Goal: Information Seeking & Learning: Find specific fact

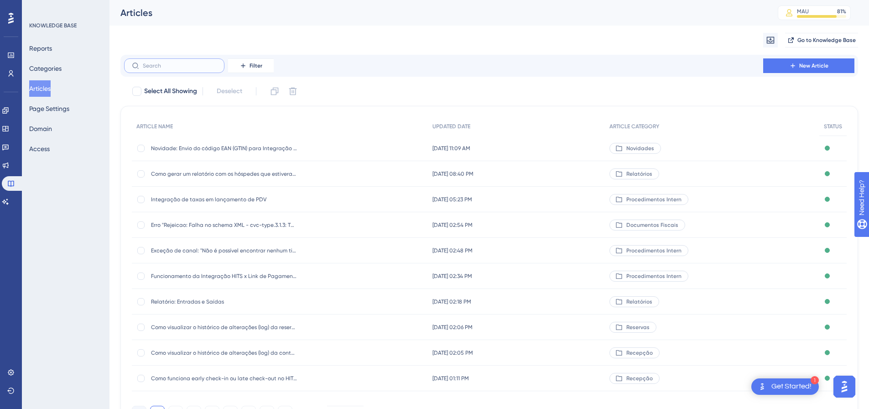
click at [174, 68] on input "text" at bounding box center [180, 66] width 74 height 6
paste input "Como cadastrar as tags dos consumos pagos pela empresa?"
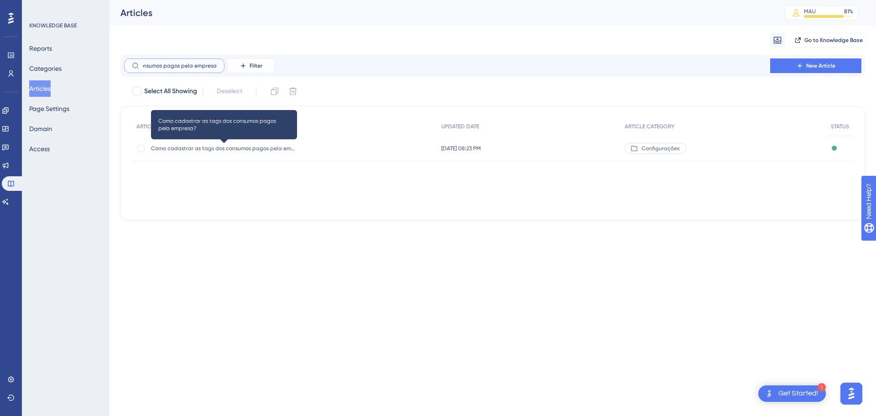
type input "Como cadastrar as tags dos consumos pagos pela empresa?"
click at [272, 149] on span "Como cadastrar as tags dos consumos pagos pela empresa?" at bounding box center [224, 148] width 146 height 7
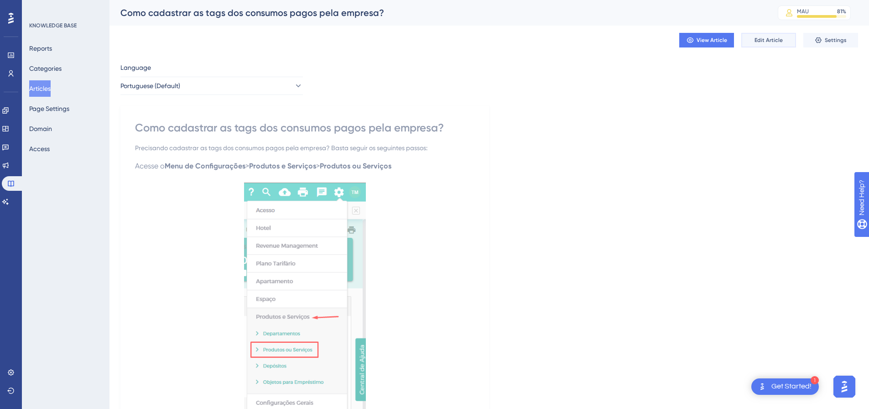
click at [748, 36] on button "Edit Article" at bounding box center [769, 40] width 55 height 15
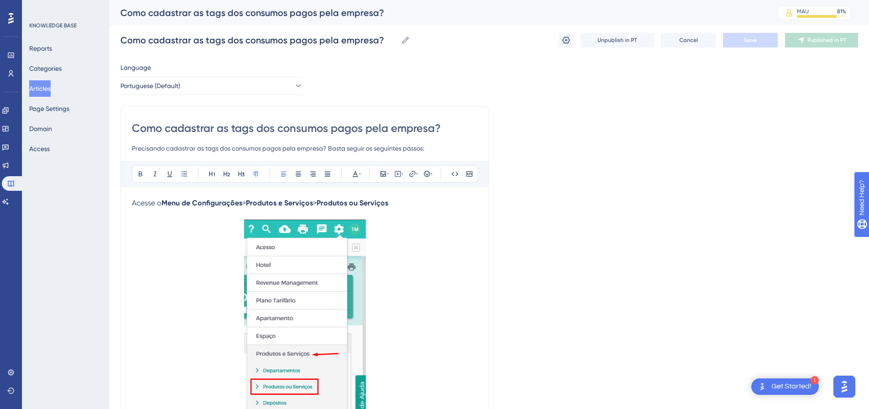
scroll to position [40, 0]
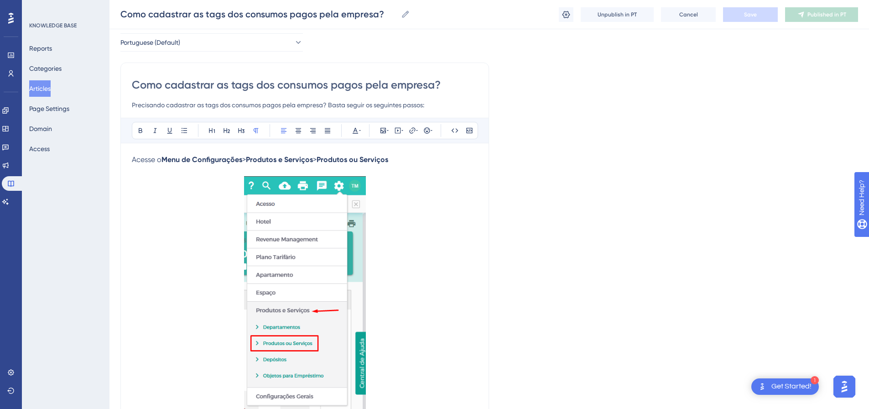
click at [349, 226] on img at bounding box center [305, 292] width 122 height 233
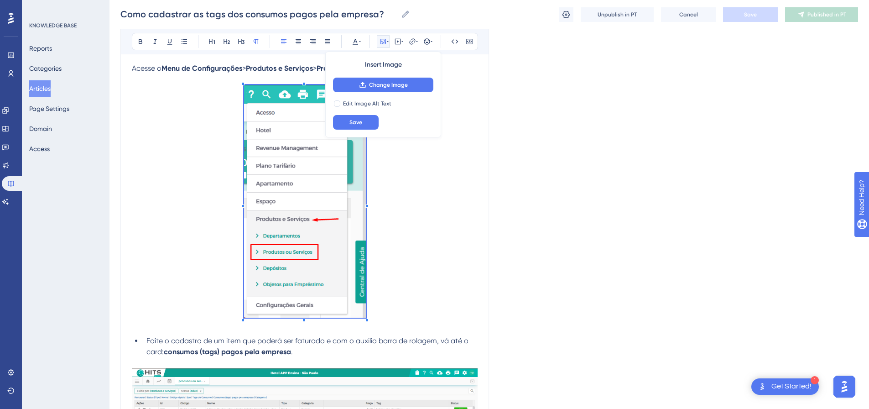
scroll to position [0, 0]
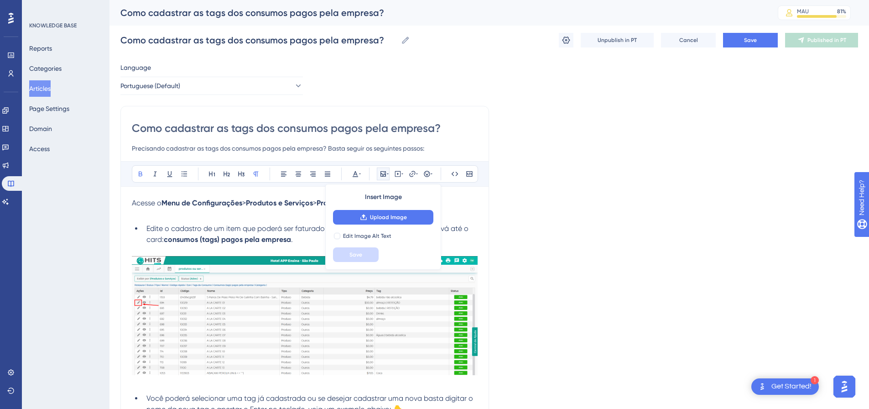
click at [172, 217] on p at bounding box center [305, 214] width 346 height 11
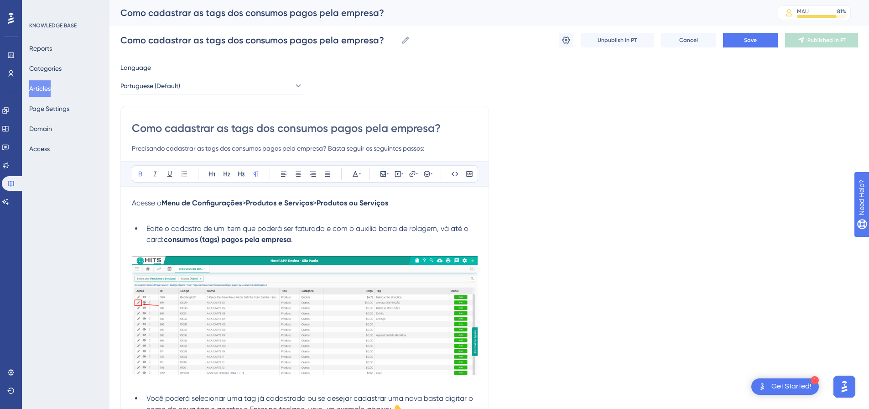
click at [155, 217] on p at bounding box center [305, 214] width 346 height 11
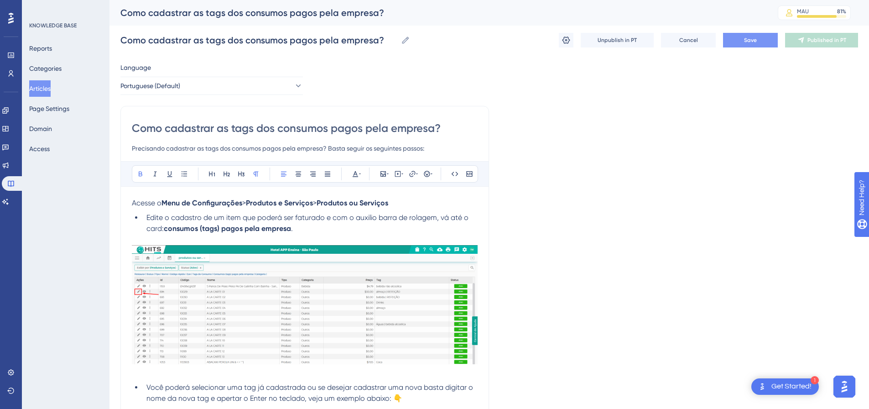
click at [759, 33] on button "Save" at bounding box center [750, 40] width 55 height 15
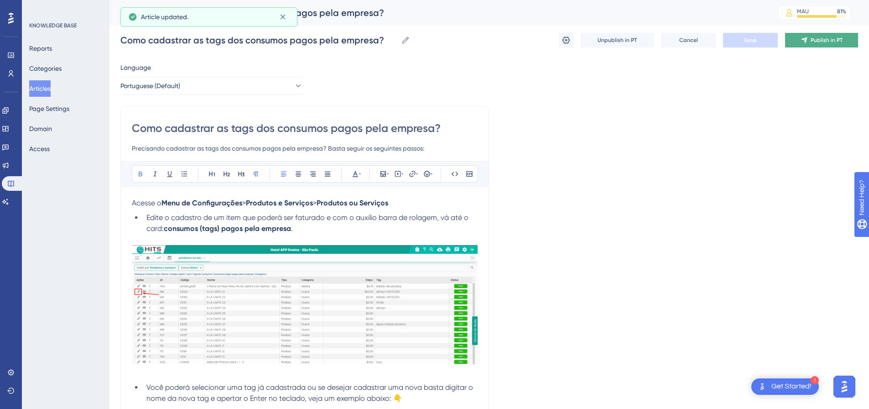
click at [818, 37] on span "Publish in PT" at bounding box center [827, 40] width 32 height 7
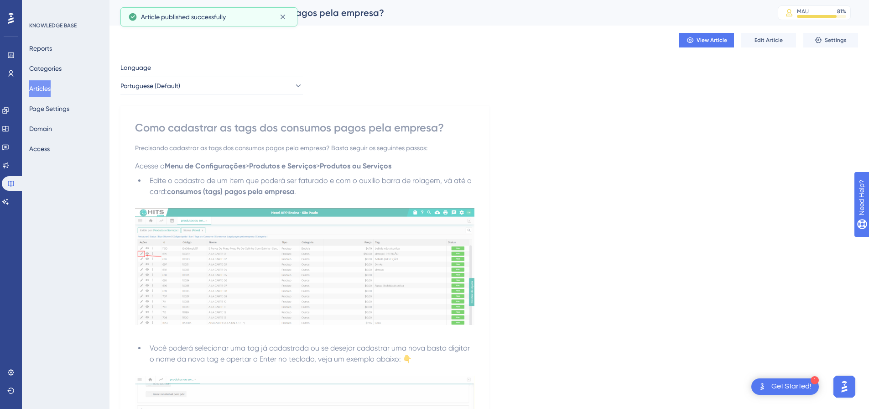
click at [49, 88] on button "Articles" at bounding box center [39, 88] width 21 height 16
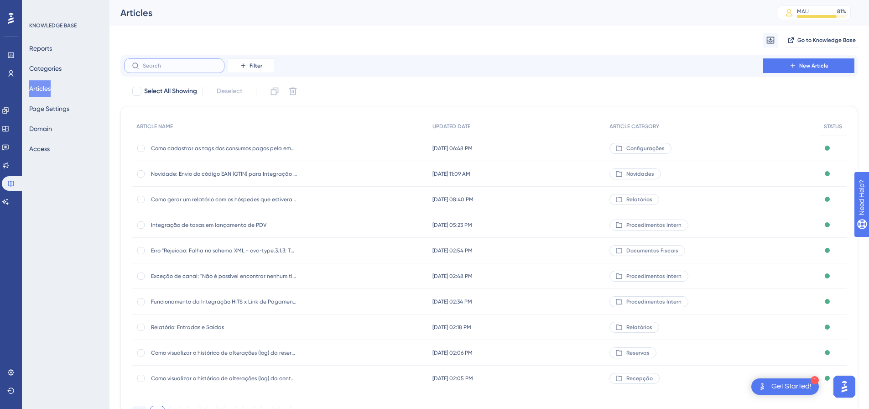
click at [167, 66] on input "text" at bounding box center [180, 66] width 74 height 6
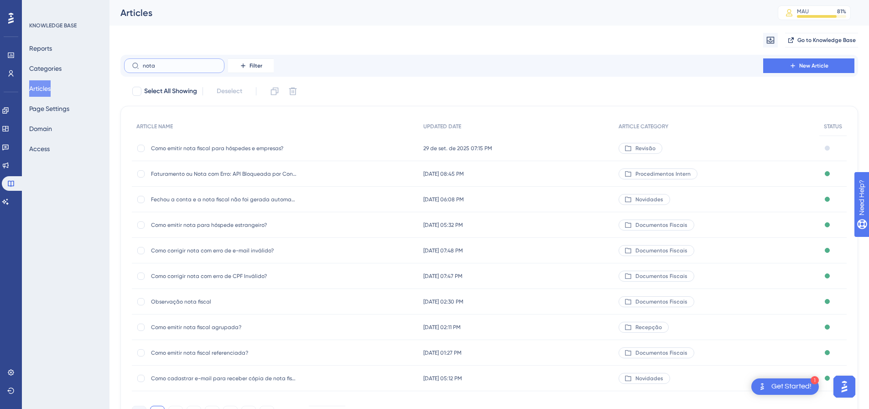
type input "nota"
click at [257, 148] on span "Como emitir nota fiscal para hóspedes e empresas?" at bounding box center [224, 148] width 146 height 7
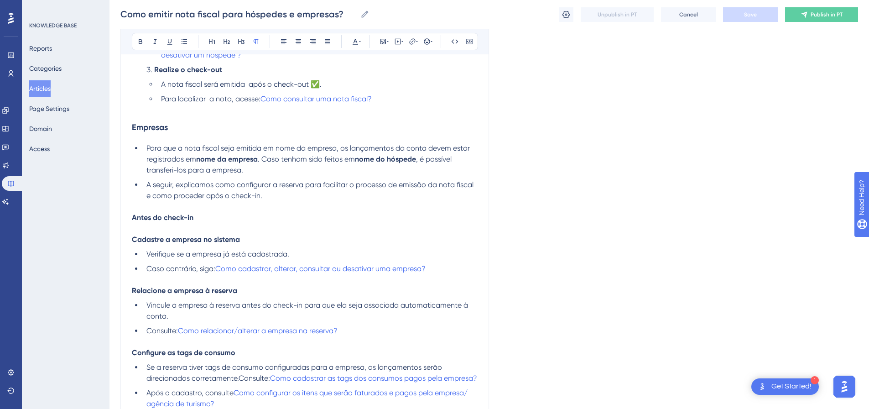
scroll to position [365, 0]
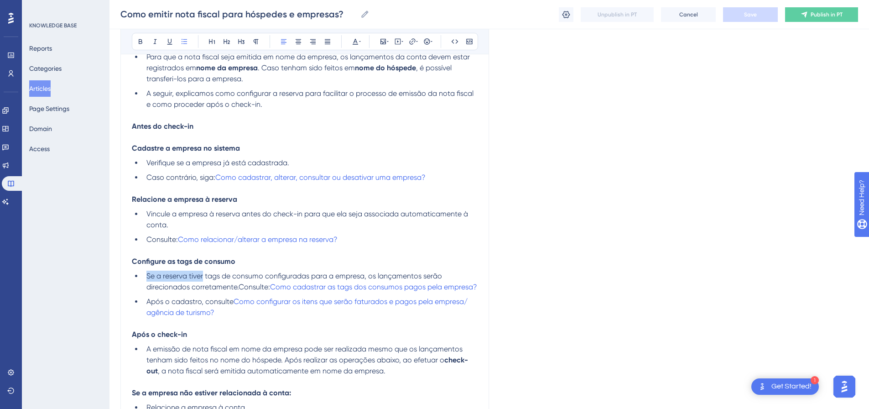
drag, startPoint x: 147, startPoint y: 278, endPoint x: 204, endPoint y: 272, distance: 58.2
click at [204, 272] on span "Se a reserva tiver tags de consumo configuradas para a empresa, os lançamentos …" at bounding box center [296, 282] width 298 height 20
click at [200, 275] on span "Se a reserva tiver tags de consumo configuradas para a empresa, os lançamentos …" at bounding box center [296, 282] width 298 height 20
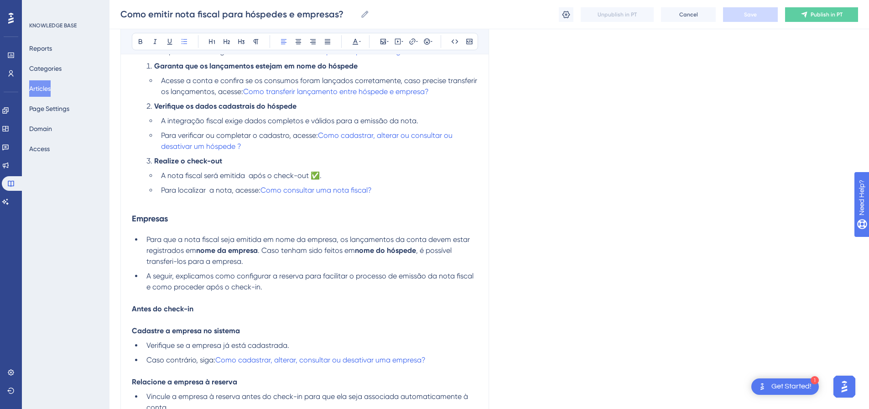
scroll to position [0, 0]
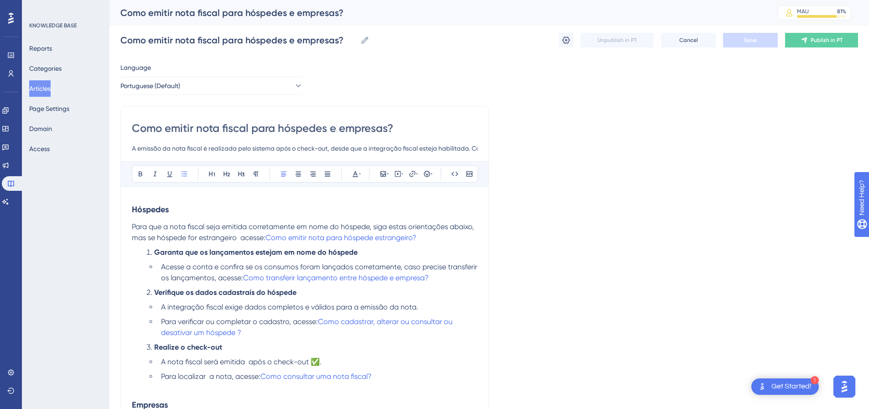
click at [48, 87] on button "Articles" at bounding box center [39, 88] width 21 height 16
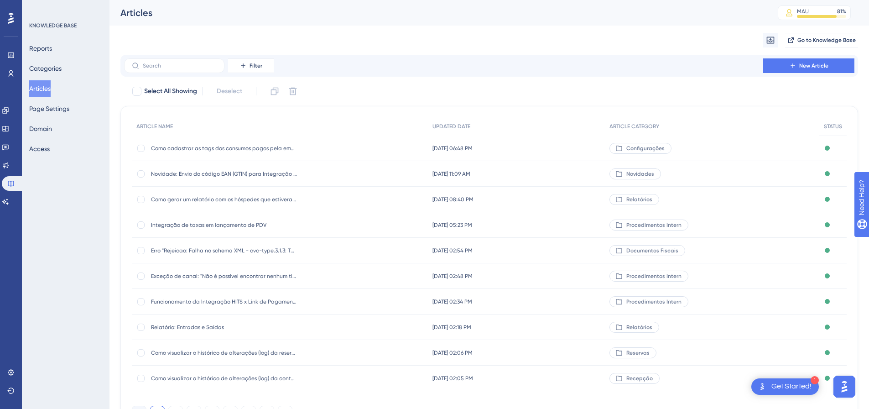
click at [846, 381] on img "Open AI Assistant Launcher" at bounding box center [845, 386] width 16 height 16
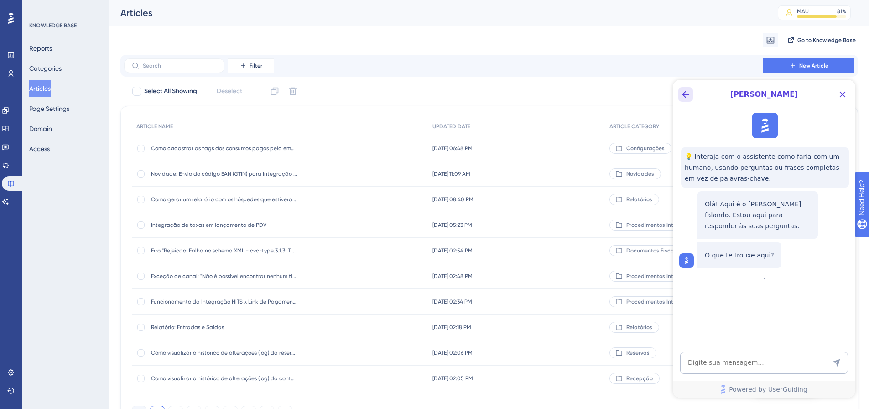
click at [686, 95] on icon "Back Button" at bounding box center [686, 94] width 11 height 11
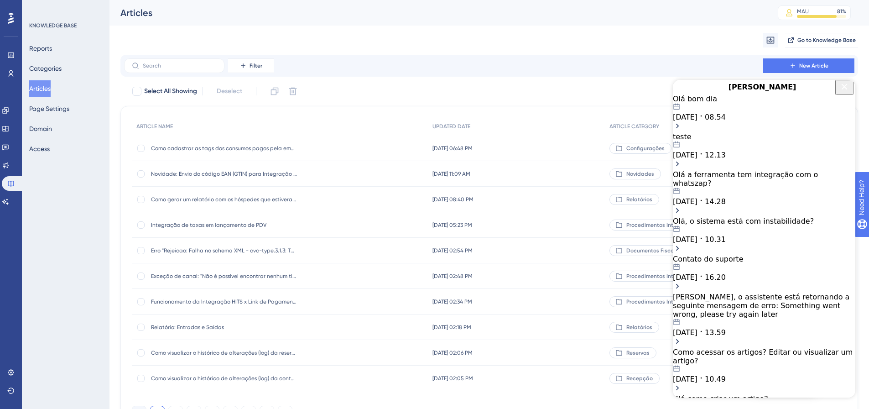
click at [839, 92] on icon "Close Button" at bounding box center [844, 86] width 11 height 11
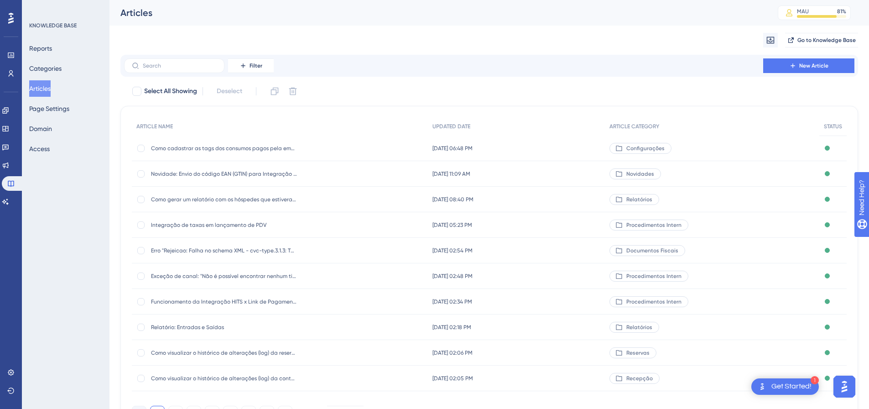
drag, startPoint x: 843, startPoint y: 385, endPoint x: 1642, endPoint y: 598, distance: 827.1
click at [843, 385] on img "Open AI Assistant Launcher" at bounding box center [845, 386] width 16 height 16
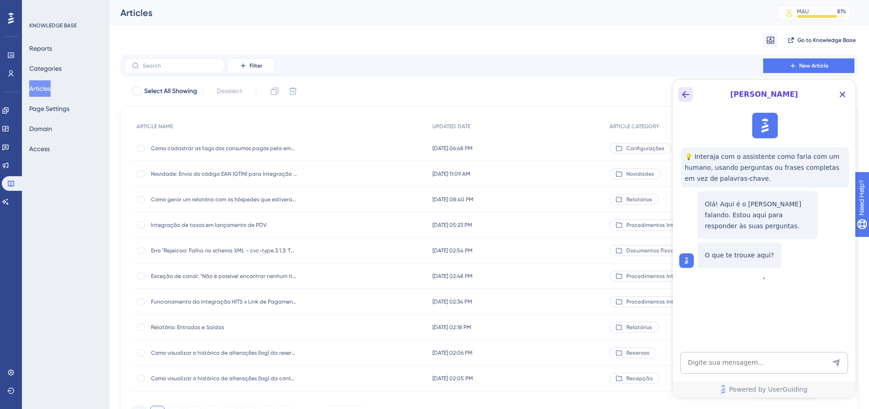
click at [684, 95] on icon "Back Button" at bounding box center [685, 94] width 7 height 7
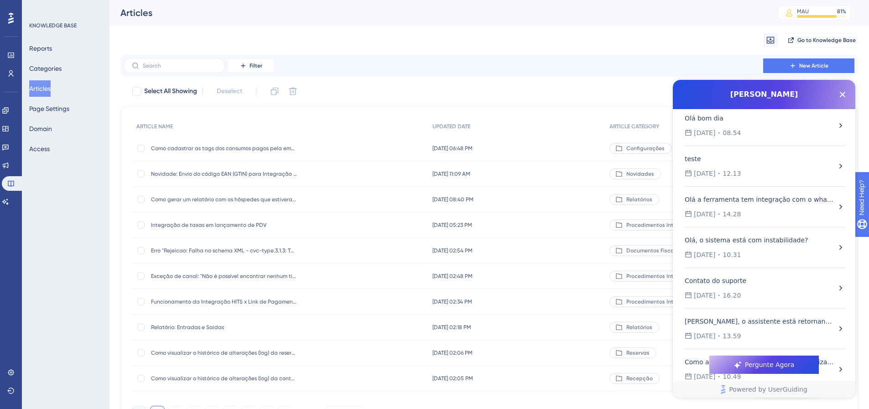
click at [730, 121] on div "Olá bom dia" at bounding box center [760, 118] width 150 height 11
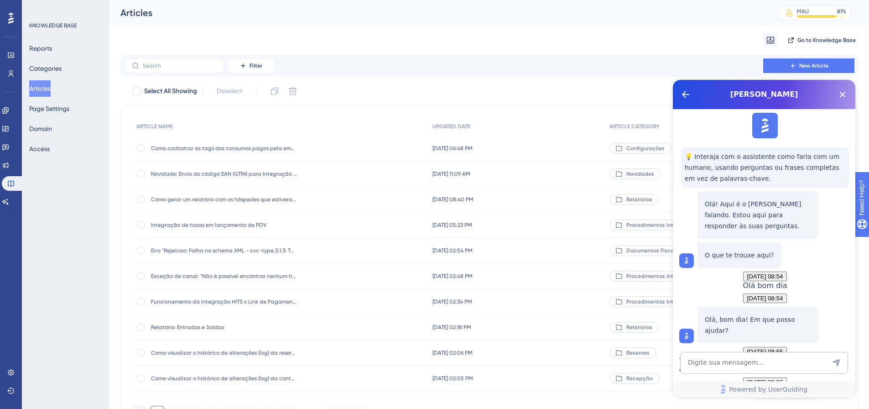
scroll to position [563, 0]
click at [687, 94] on icon "Back Button" at bounding box center [685, 94] width 7 height 7
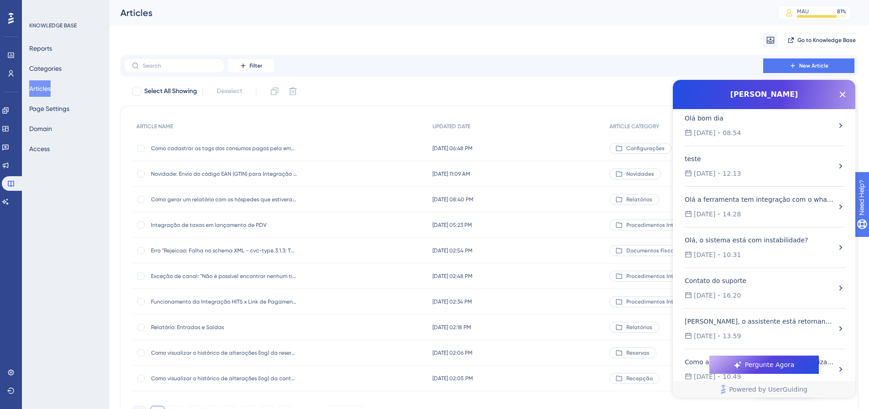
click at [758, 360] on span "Pergunte Agora" at bounding box center [770, 364] width 50 height 11
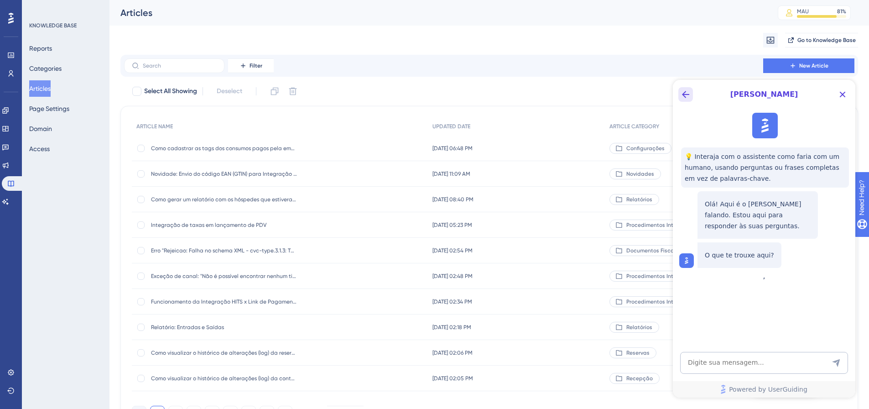
click at [688, 95] on icon "Back Button" at bounding box center [686, 94] width 11 height 11
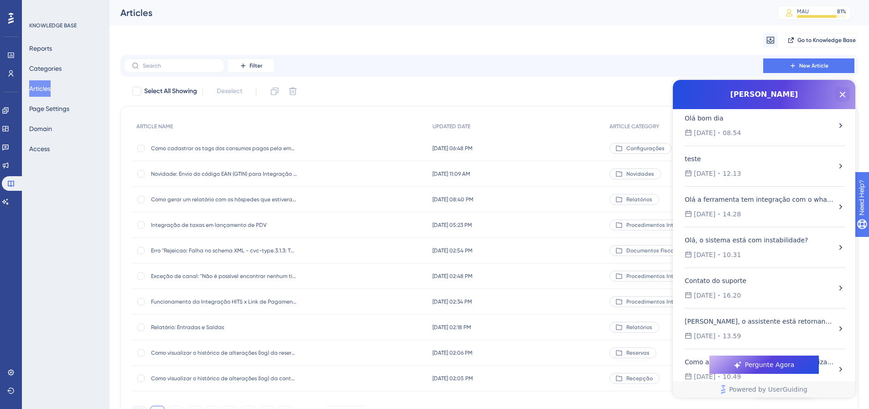
click at [840, 92] on icon "Close Button" at bounding box center [843, 94] width 11 height 11
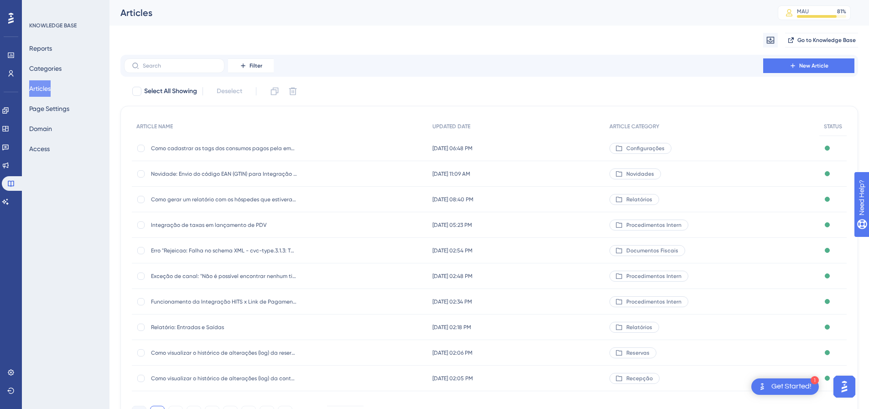
click at [796, 388] on div "Get Started!" at bounding box center [792, 387] width 40 height 10
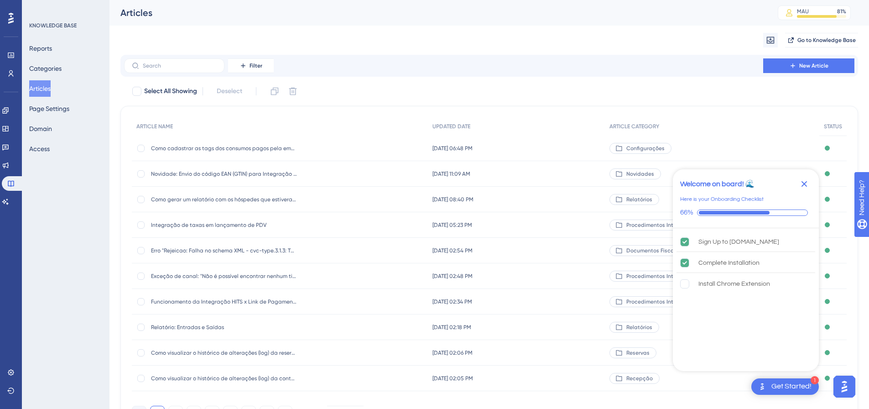
scroll to position [0, 0]
click at [804, 182] on icon "Close Checklist" at bounding box center [804, 183] width 11 height 11
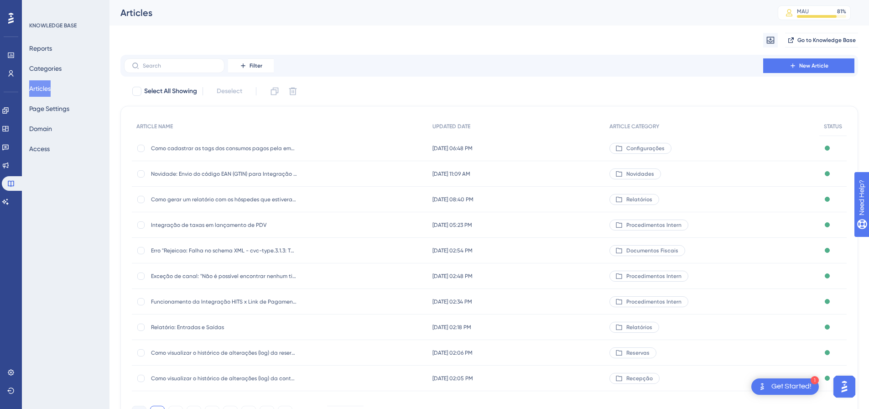
click at [844, 391] on img "Open AI Assistant Launcher" at bounding box center [845, 386] width 16 height 16
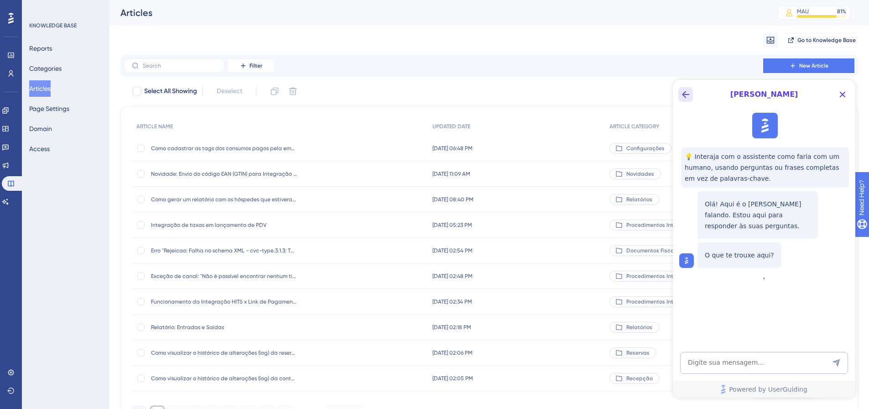
click at [683, 92] on icon "Back Button" at bounding box center [686, 94] width 11 height 11
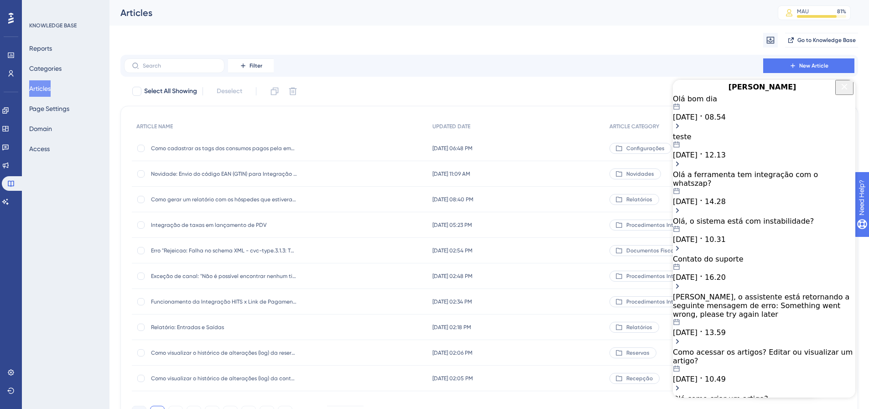
click at [698, 121] on span "[DATE]" at bounding box center [685, 117] width 25 height 9
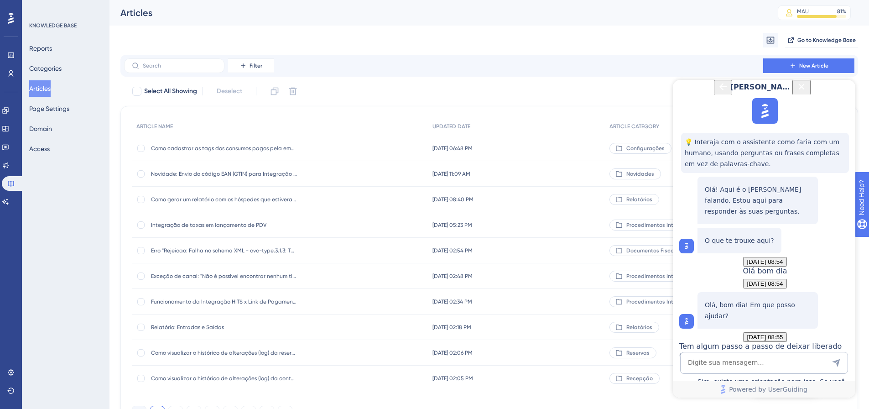
scroll to position [563, 0]
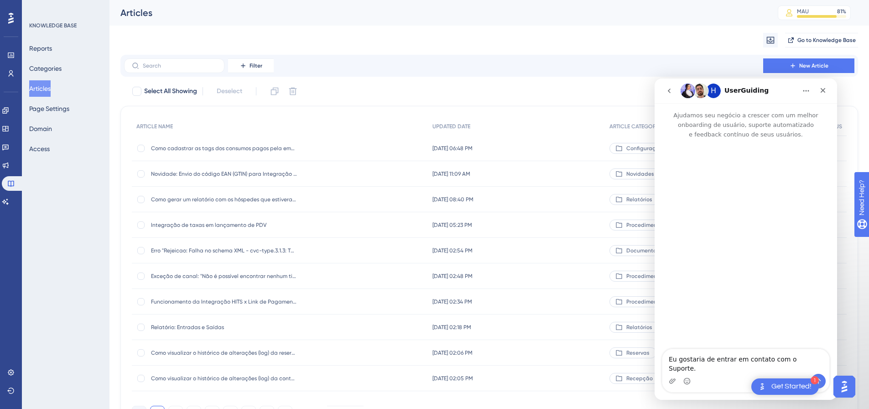
scroll to position [0, 0]
click at [672, 88] on icon "go back" at bounding box center [669, 90] width 7 height 7
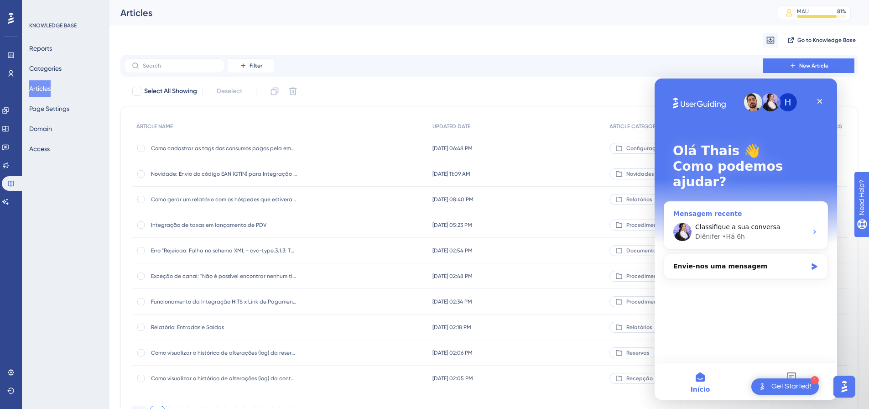
click at [725, 222] on div "Classifique a sua conversa" at bounding box center [752, 227] width 112 height 10
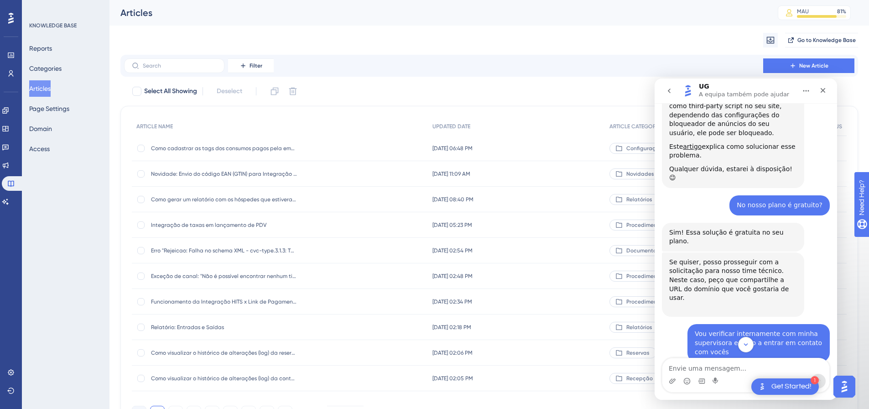
scroll to position [296, 0]
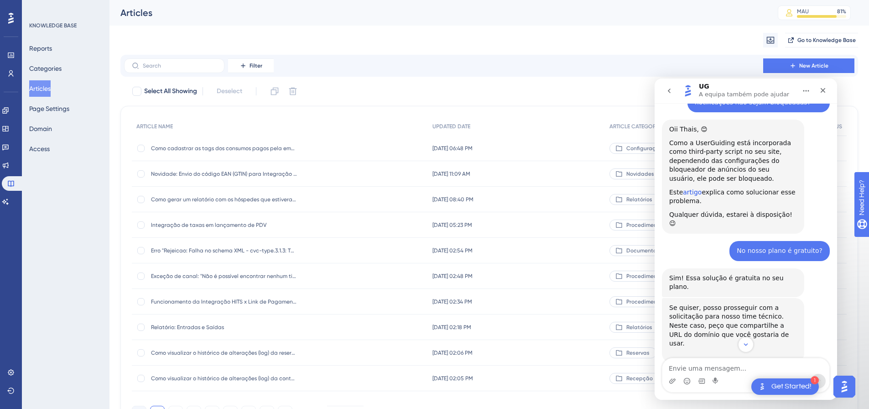
click at [690, 189] on link "artigo" at bounding box center [692, 192] width 19 height 7
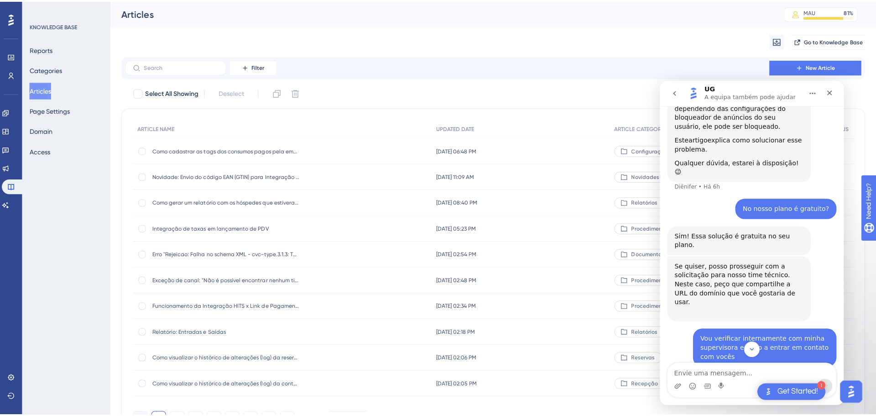
scroll to position [260, 0]
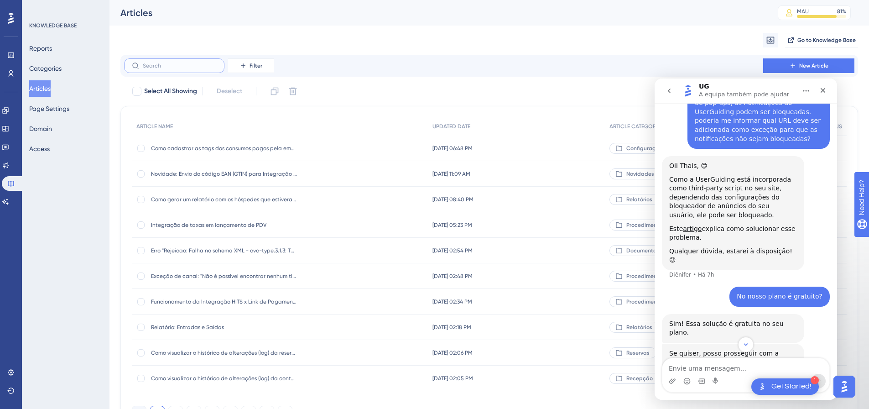
click at [162, 65] on input "text" at bounding box center [180, 66] width 74 height 6
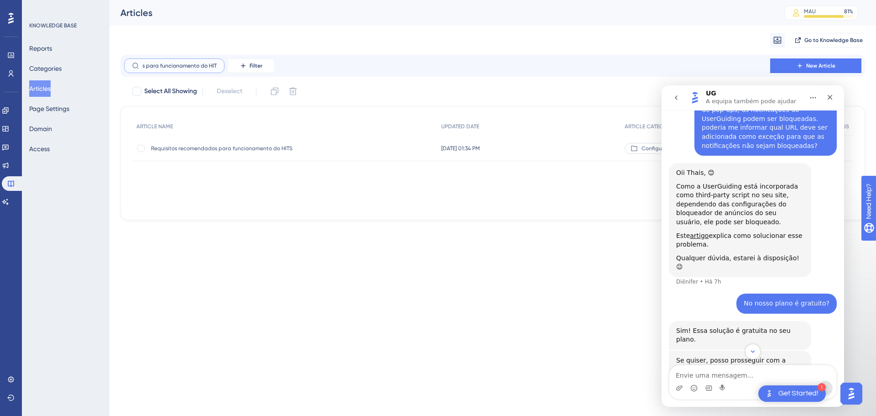
type input "Requisitos recomendados para funcionamento do HITS"
drag, startPoint x: 187, startPoint y: 147, endPoint x: 97, endPoint y: 14, distance: 160.1
click at [187, 147] on span "Requisitos recomendados para funcionamento do HITS" at bounding box center [224, 148] width 146 height 7
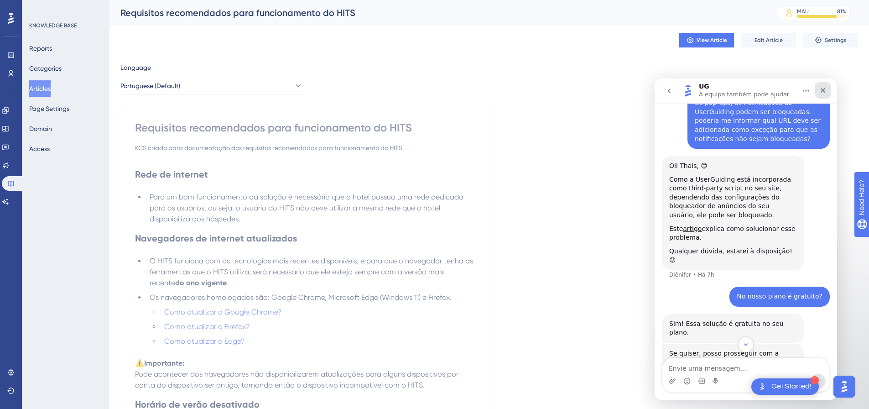
click at [824, 84] on div "Fechar" at bounding box center [823, 90] width 16 height 16
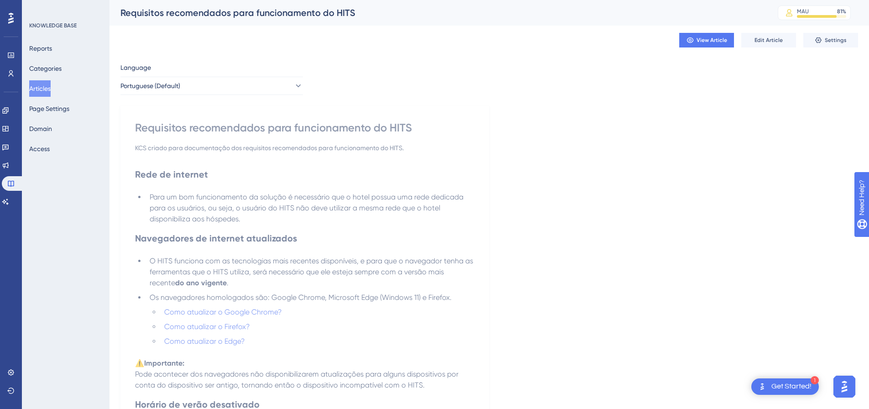
scroll to position [1, 0]
click at [777, 40] on span "Edit Article" at bounding box center [769, 40] width 28 height 7
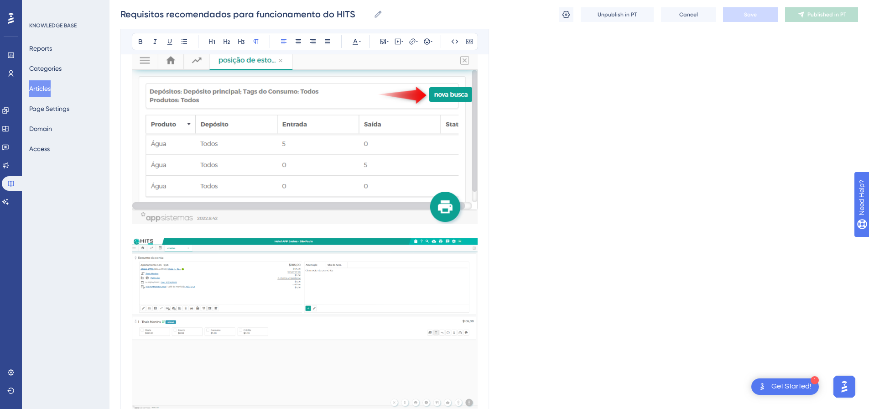
scroll to position [958, 0]
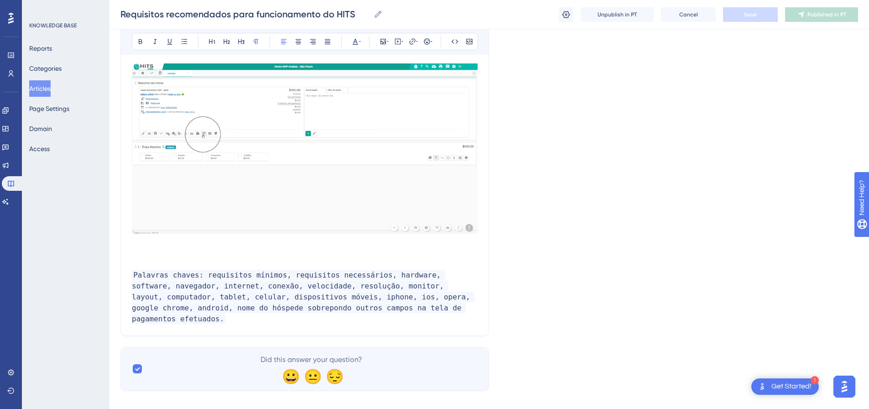
click at [175, 254] on p at bounding box center [305, 253] width 346 height 11
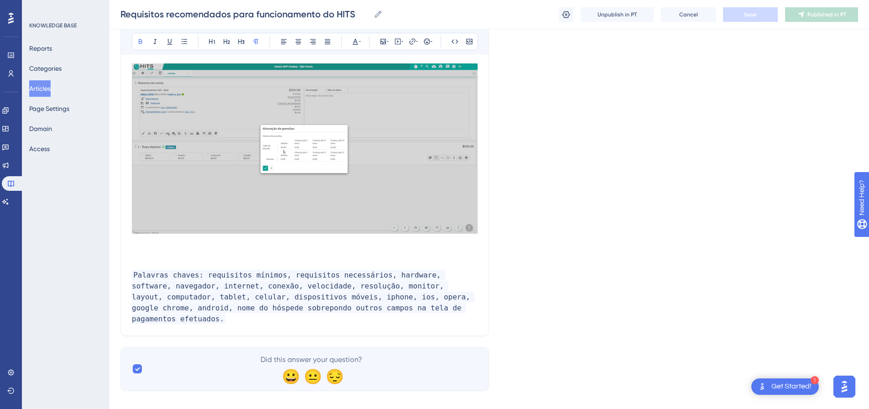
scroll to position [684, 0]
